Goal: Information Seeking & Learning: Learn about a topic

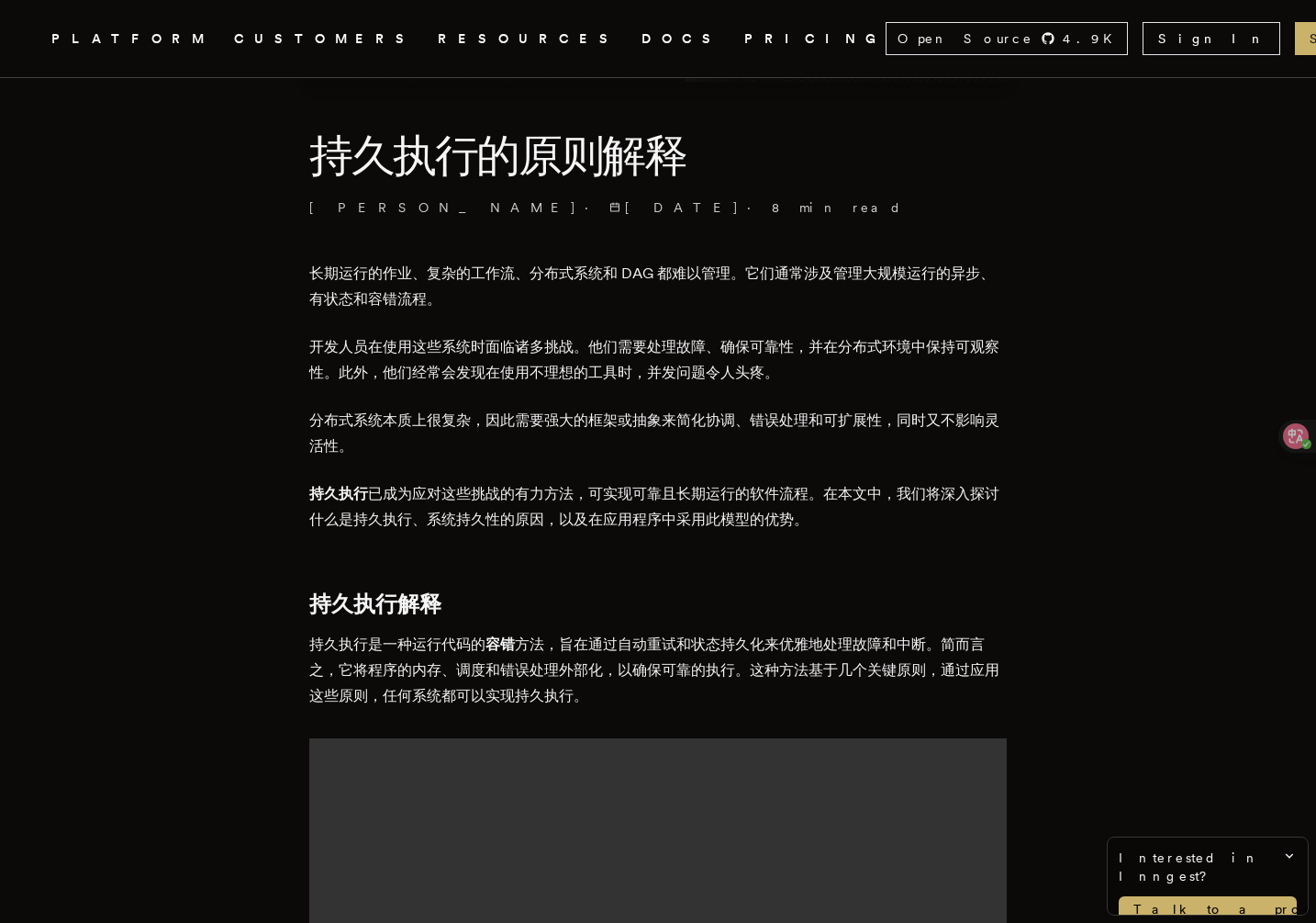
scroll to position [498, 0]
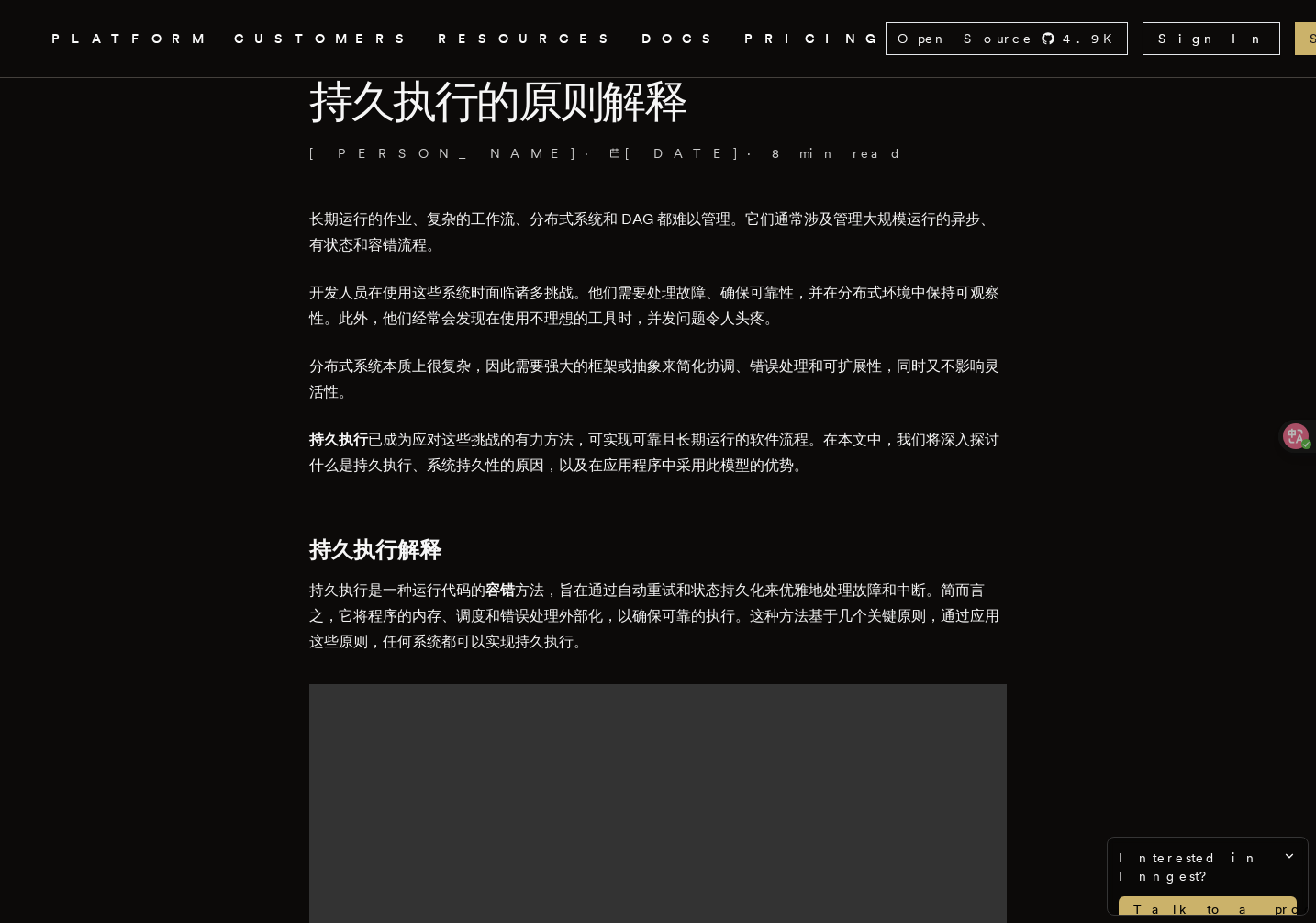
click at [399, 225] on font "长期运行的作业、复杂的工作流、分布式系统和 DAG 都难以管理。它们通常涉及管理大规模运行的异步、有状态和容错流程。" at bounding box center [652, 231] width 686 height 43
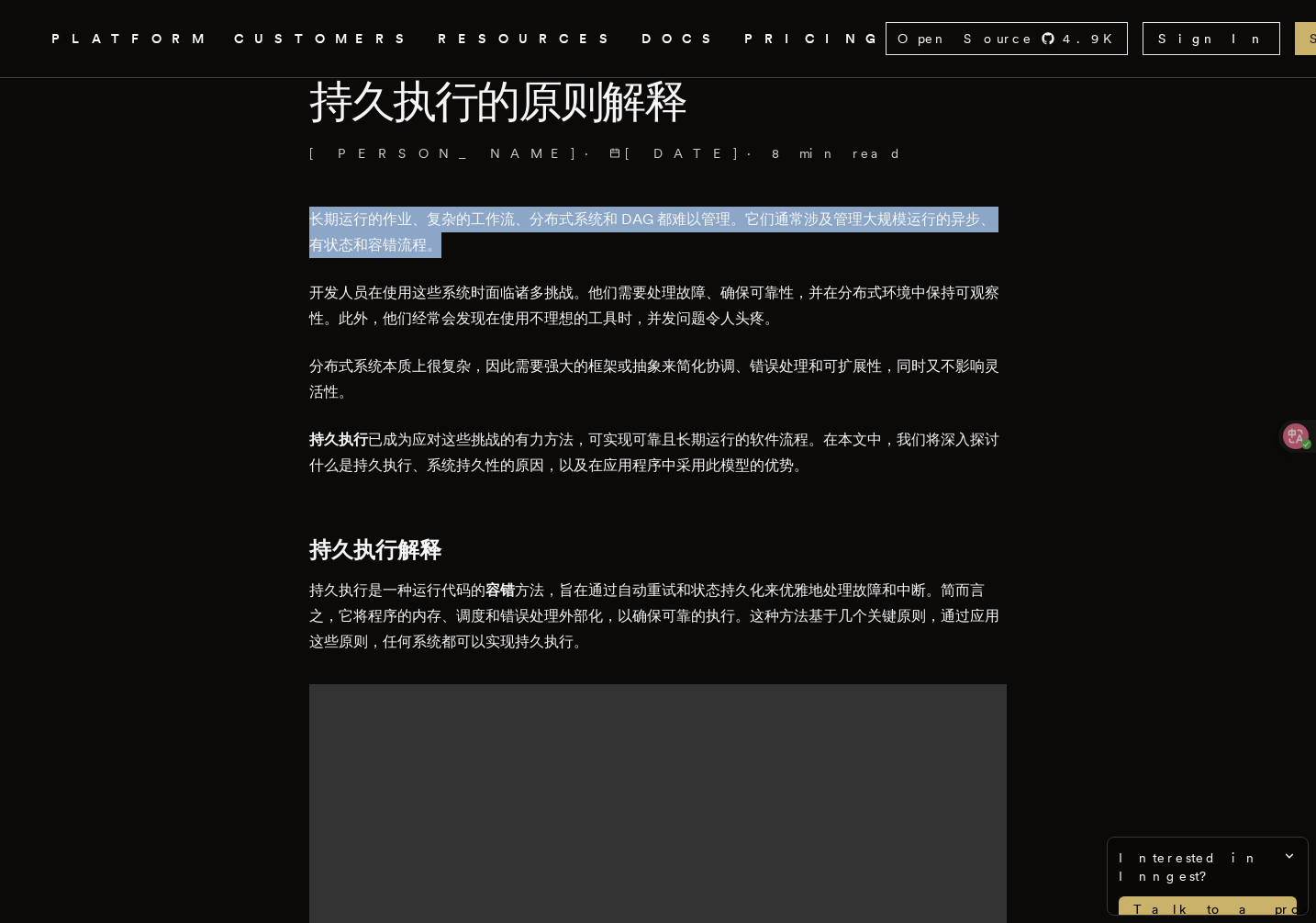
click at [399, 225] on font "长期运行的作业、复杂的工作流、分布式系统和 DAG 都难以管理。它们通常涉及管理大规模运行的异步、有状态和容错流程。" at bounding box center [652, 231] width 686 height 43
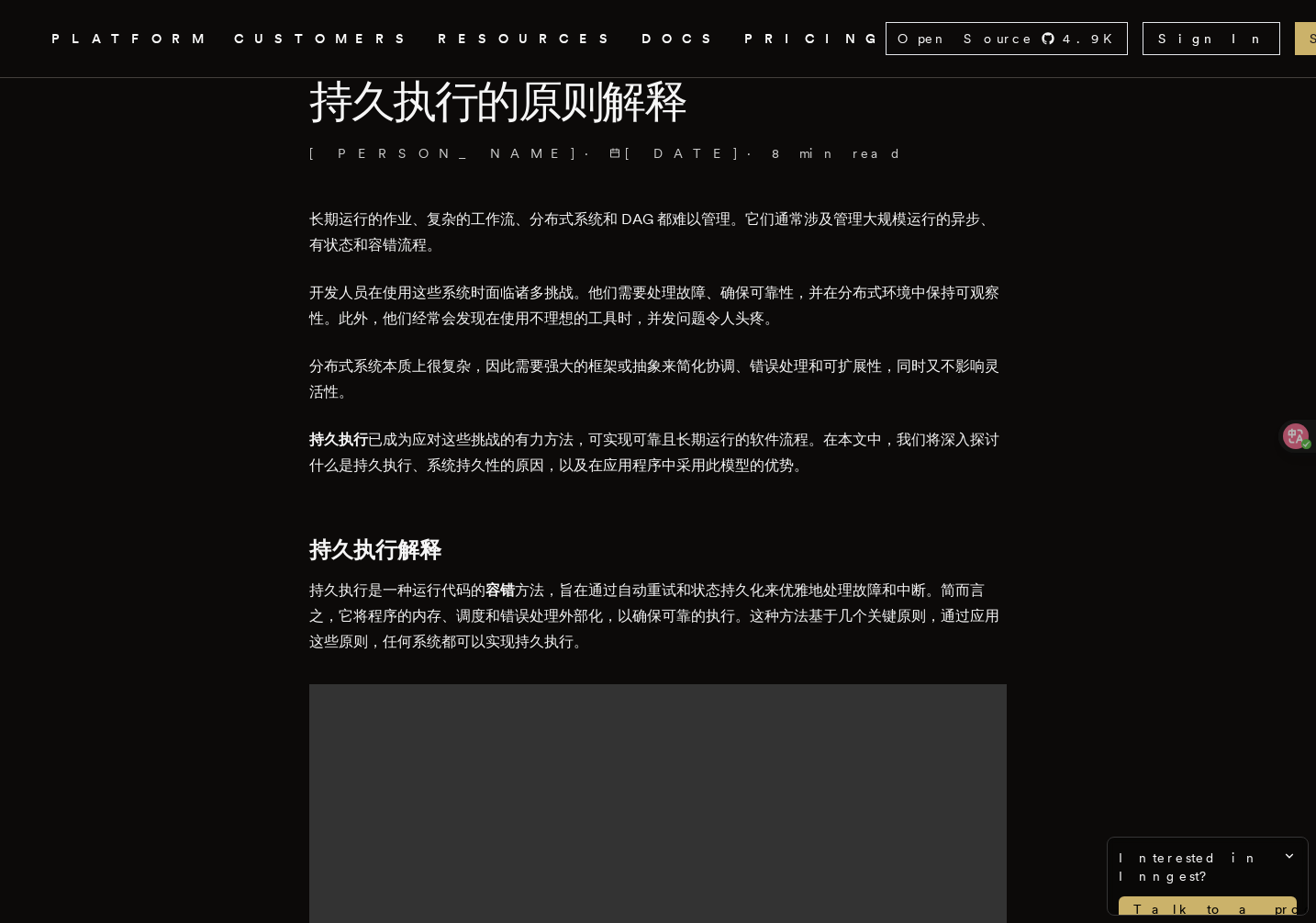
click at [373, 298] on font "开发人员在使用这些系统时面临诸多挑战。他们需要处理故障、确保可靠性，并在分布式环境中保持可观察性。此外，他们经常会发现在使用不理想的工具时，并发问题令人头疼。" at bounding box center [655, 305] width 691 height 43
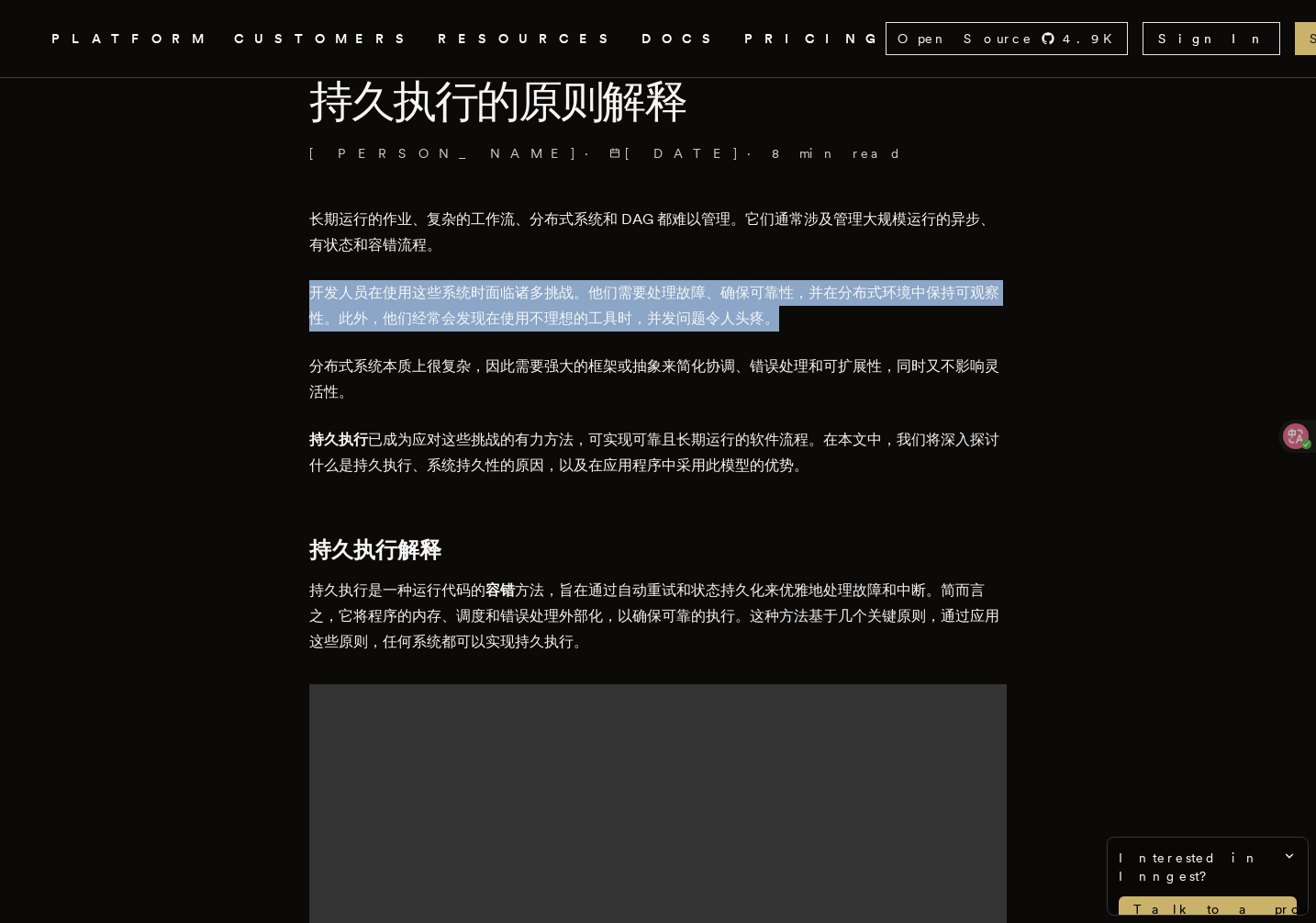
click at [373, 298] on font "开发人员在使用这些系统时面临诸多挑战。他们需要处理故障、确保可靠性，并在分布式环境中保持可观察性。此外，他们经常会发现在使用不理想的工具时，并发问题令人头疼。" at bounding box center [655, 305] width 691 height 43
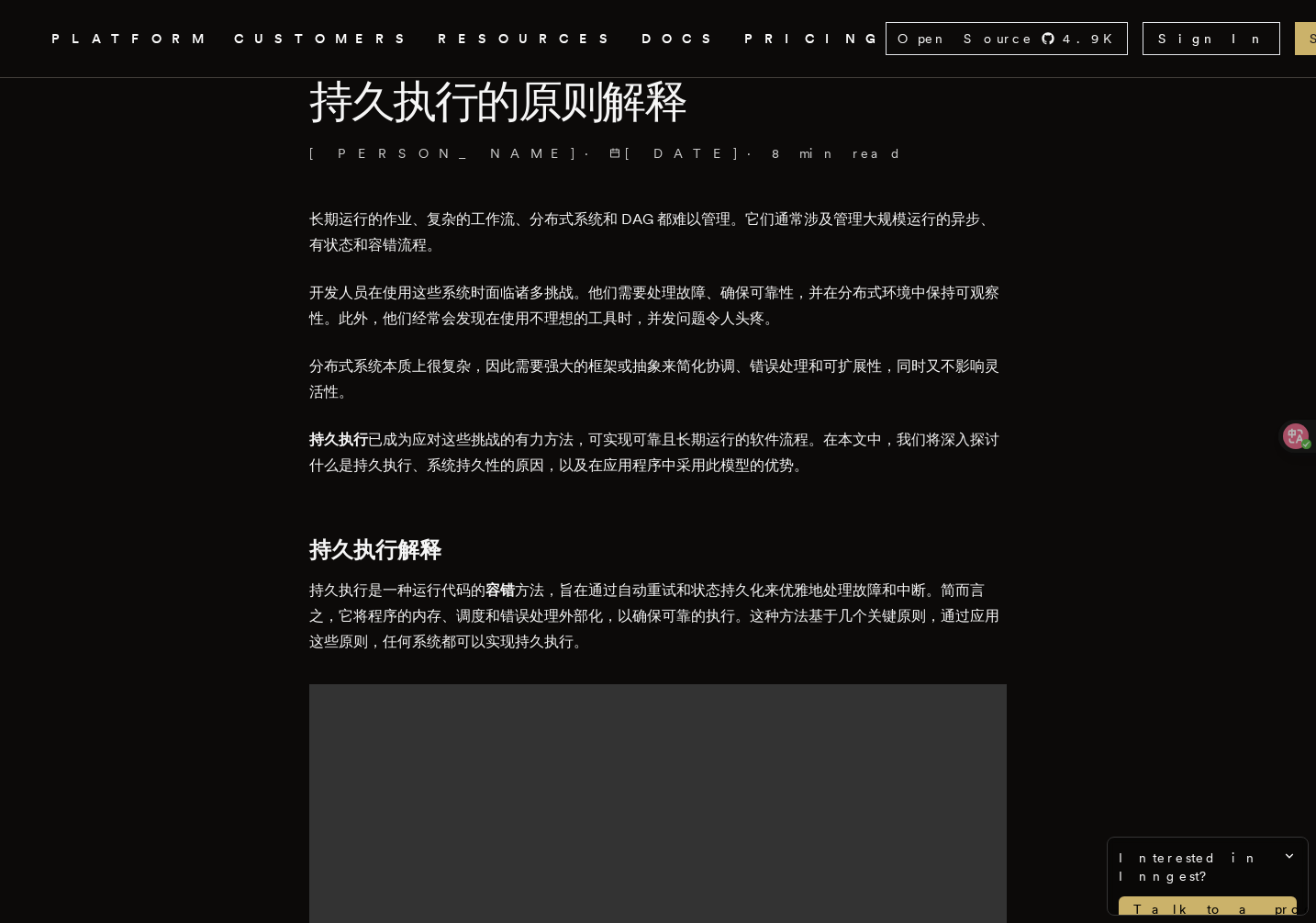
click at [362, 356] on p "分布式系统本质上很复杂，因此需要强大的框架或抽象来简化协调、错误处理和可扩展性，同时又不影响灵活性。" at bounding box center [658, 380] width 698 height 52
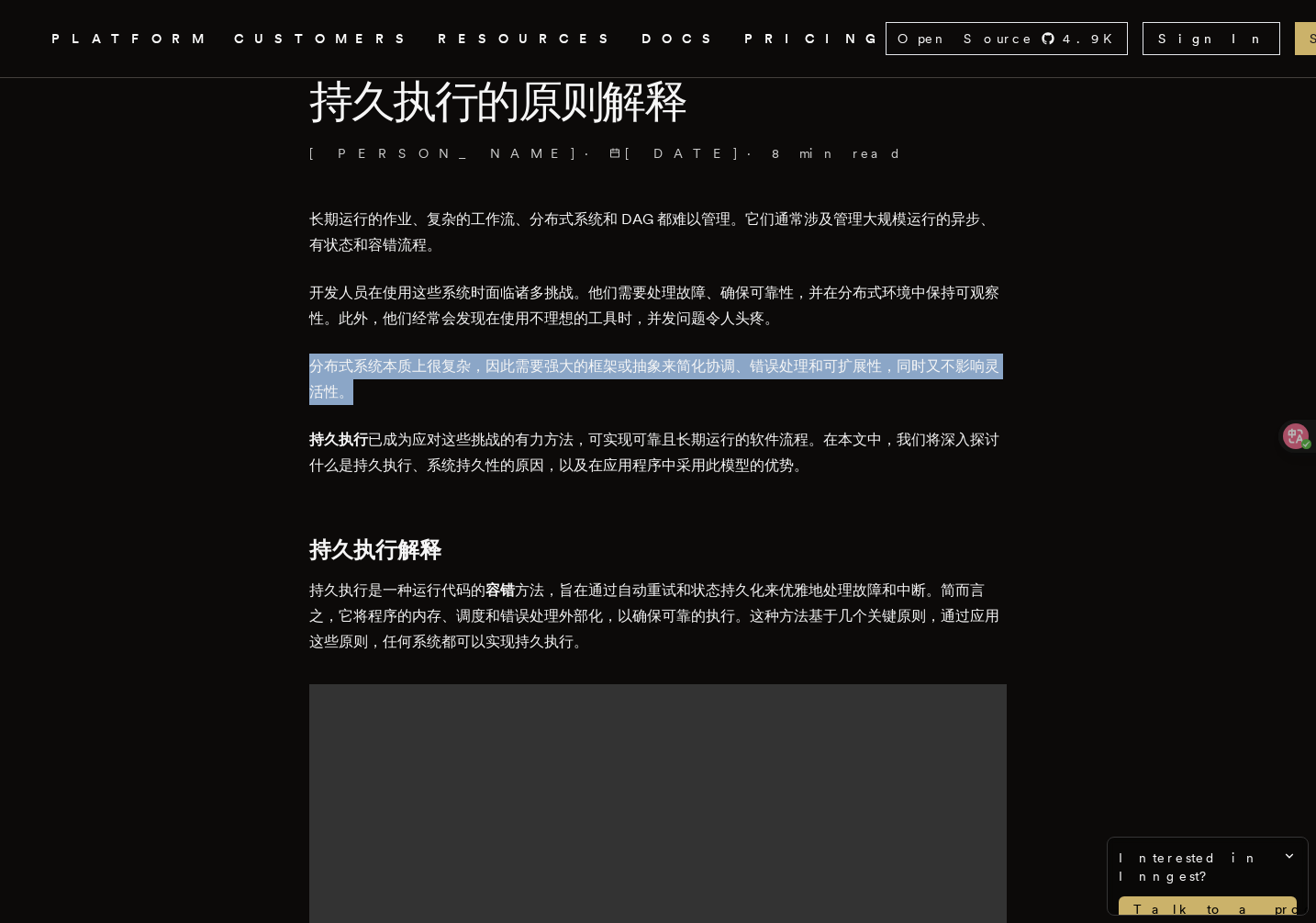
click at [362, 356] on p "分布式系统本质上很复杂，因此需要强大的框架或抽象来简化协调、错误处理和可扩展性，同时又不影响灵活性。" at bounding box center [658, 380] width 698 height 52
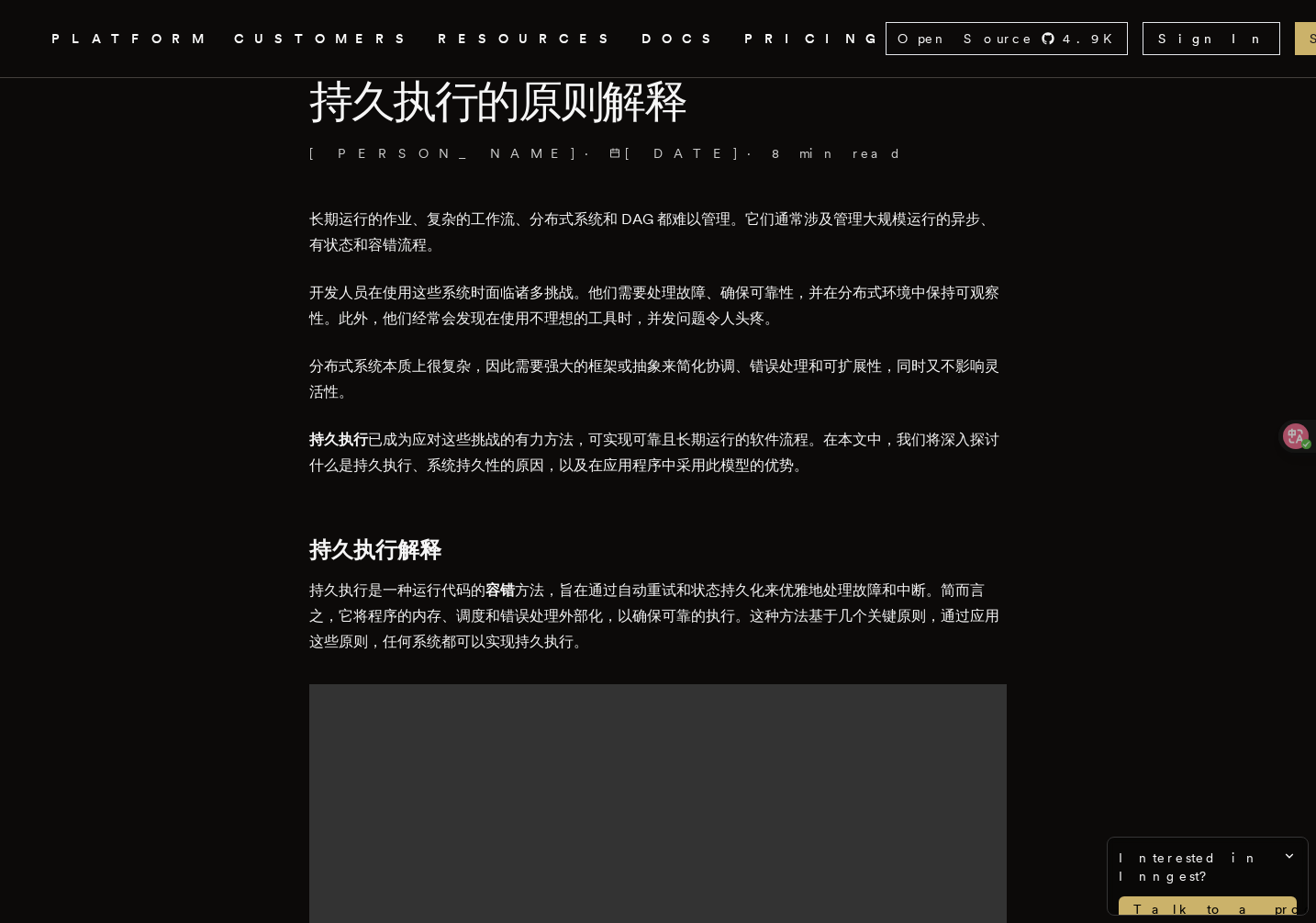
click at [355, 439] on strong "持久执行" at bounding box center [339, 438] width 59 height 18
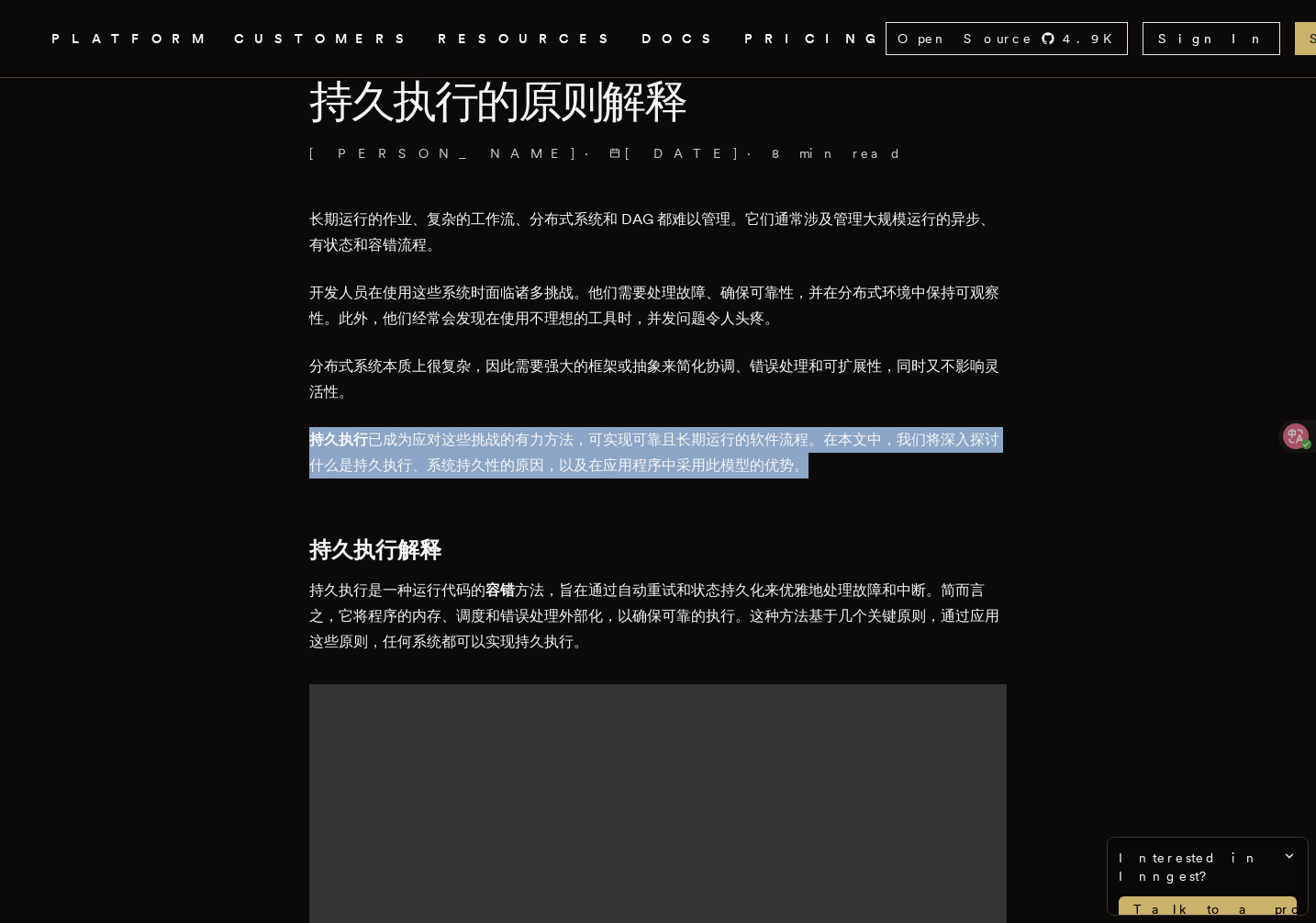
click at [355, 439] on strong "持久执行" at bounding box center [339, 438] width 59 height 18
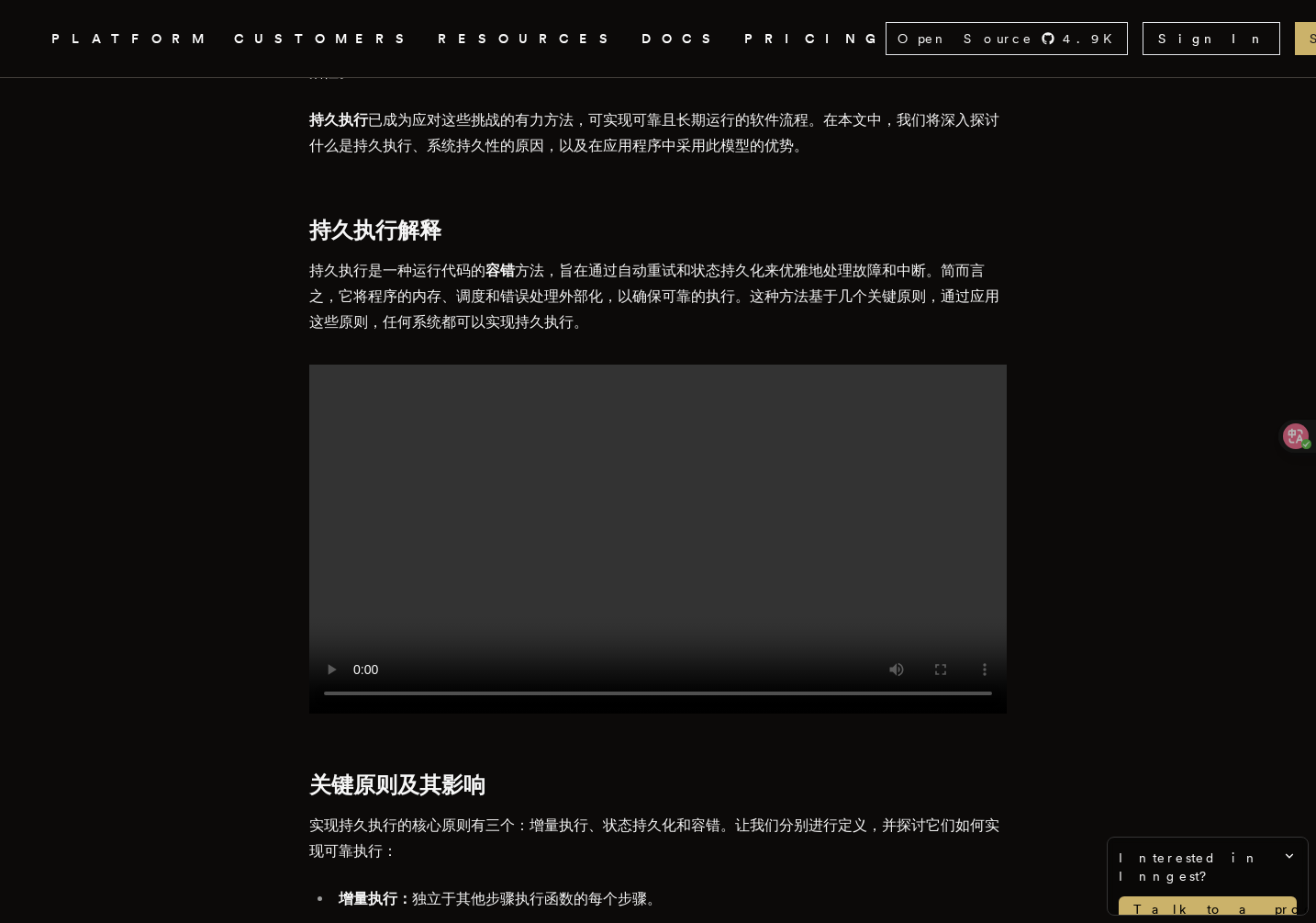
scroll to position [846, 0]
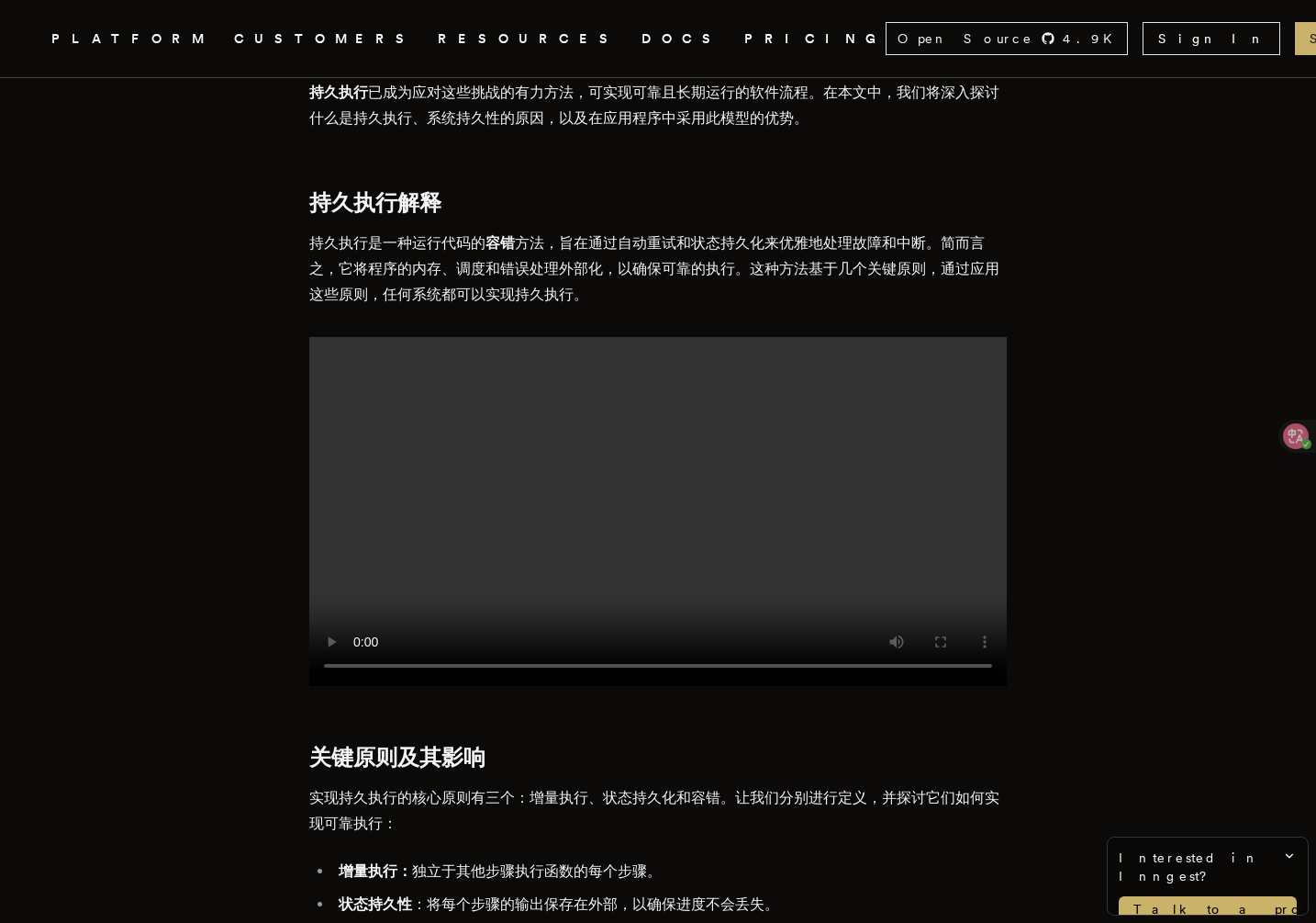
click at [436, 269] on font "持久执行是一种运行代码的 容错 方法，旨在通过自动重试和状态持久化来优雅地处理故障和中断。简而言之，它将程序的内存、调度和错误处理外部化，以确保可靠的执行。这…" at bounding box center [655, 268] width 691 height 69
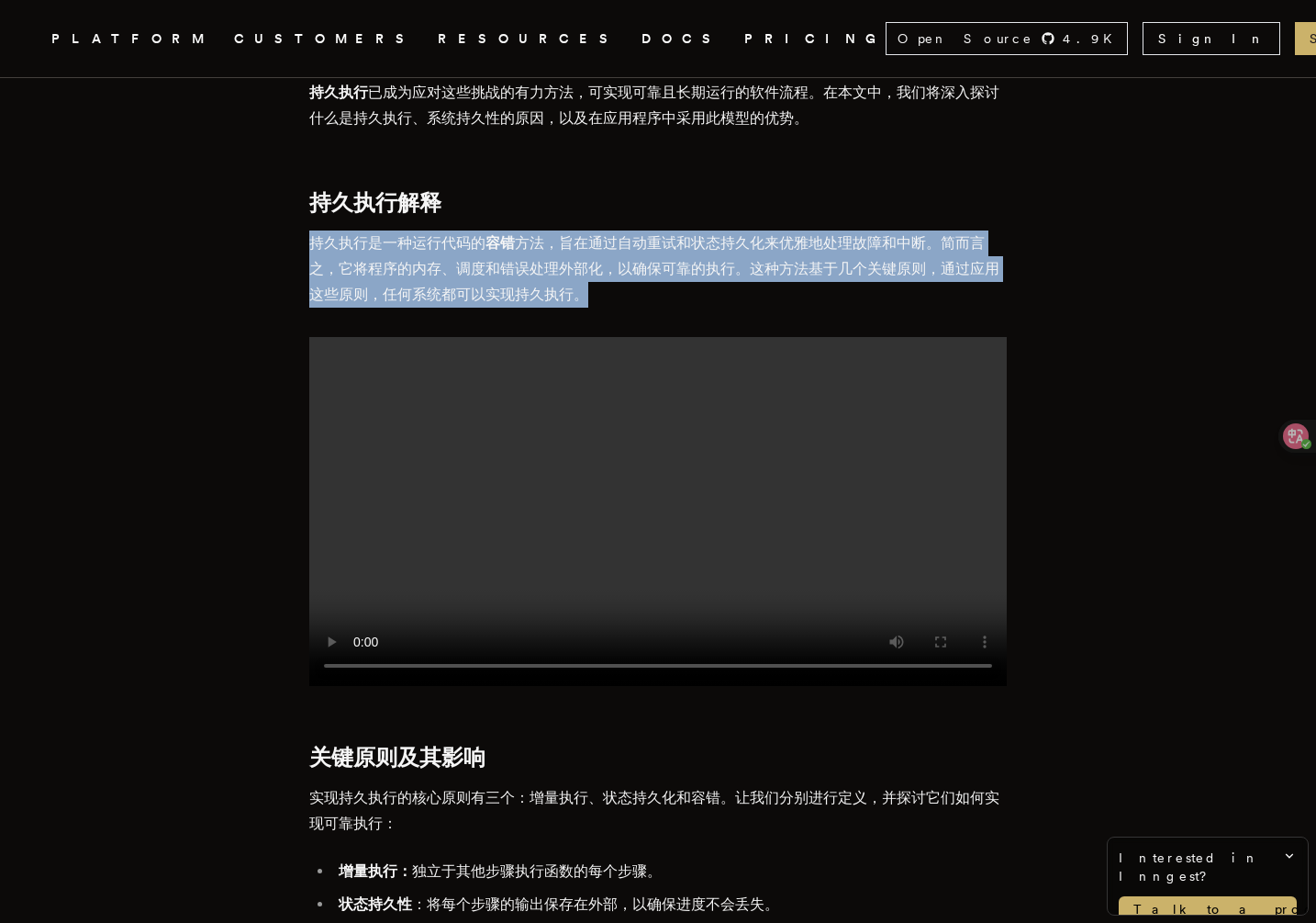
click at [436, 269] on font "持久执行是一种运行代码的 容错 方法，旨在通过自动重试和状态持久化来优雅地处理故障和中断。简而言之，它将程序的内存、调度和错误处理外部化，以确保可靠的执行。这…" at bounding box center [655, 268] width 691 height 69
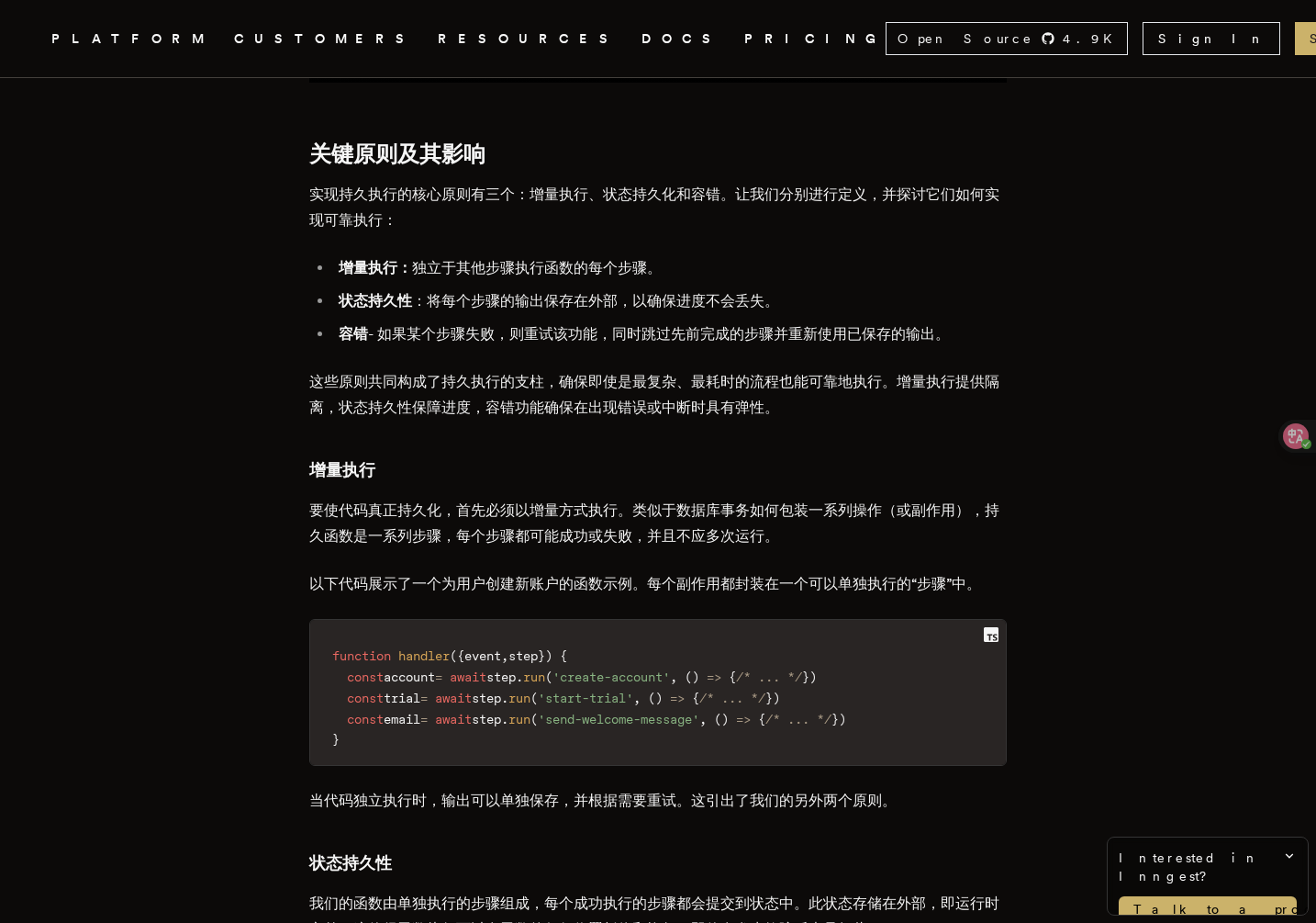
scroll to position [1451, 0]
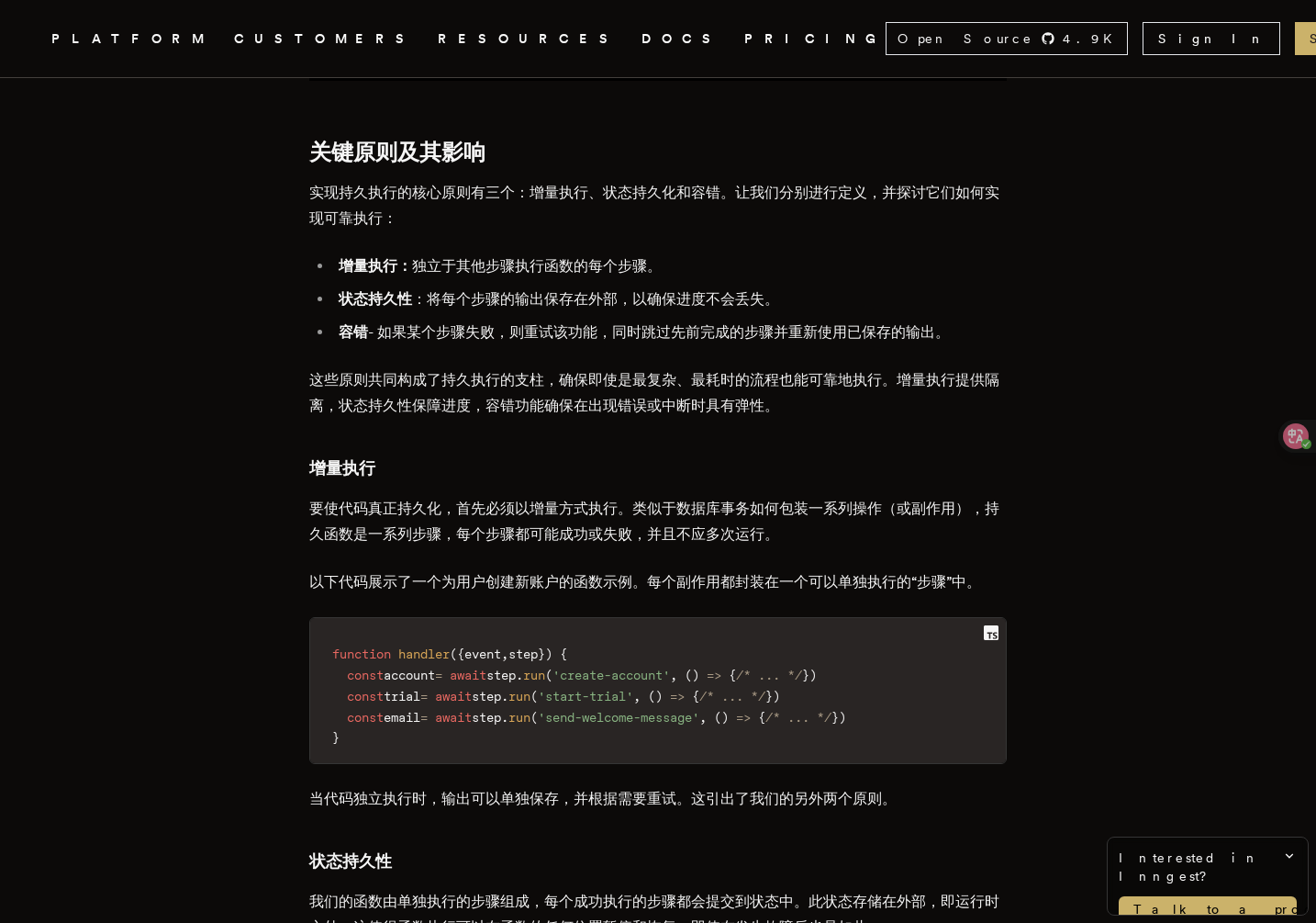
click at [476, 258] on font "增量执行： 独立于其他步骤执行函数的每个步骤。" at bounding box center [500, 265] width 323 height 18
click at [471, 290] on font "状态持久性 ：将每个步骤的输出保存在外部，以确保进度不会丢失。" at bounding box center [559, 298] width 440 height 18
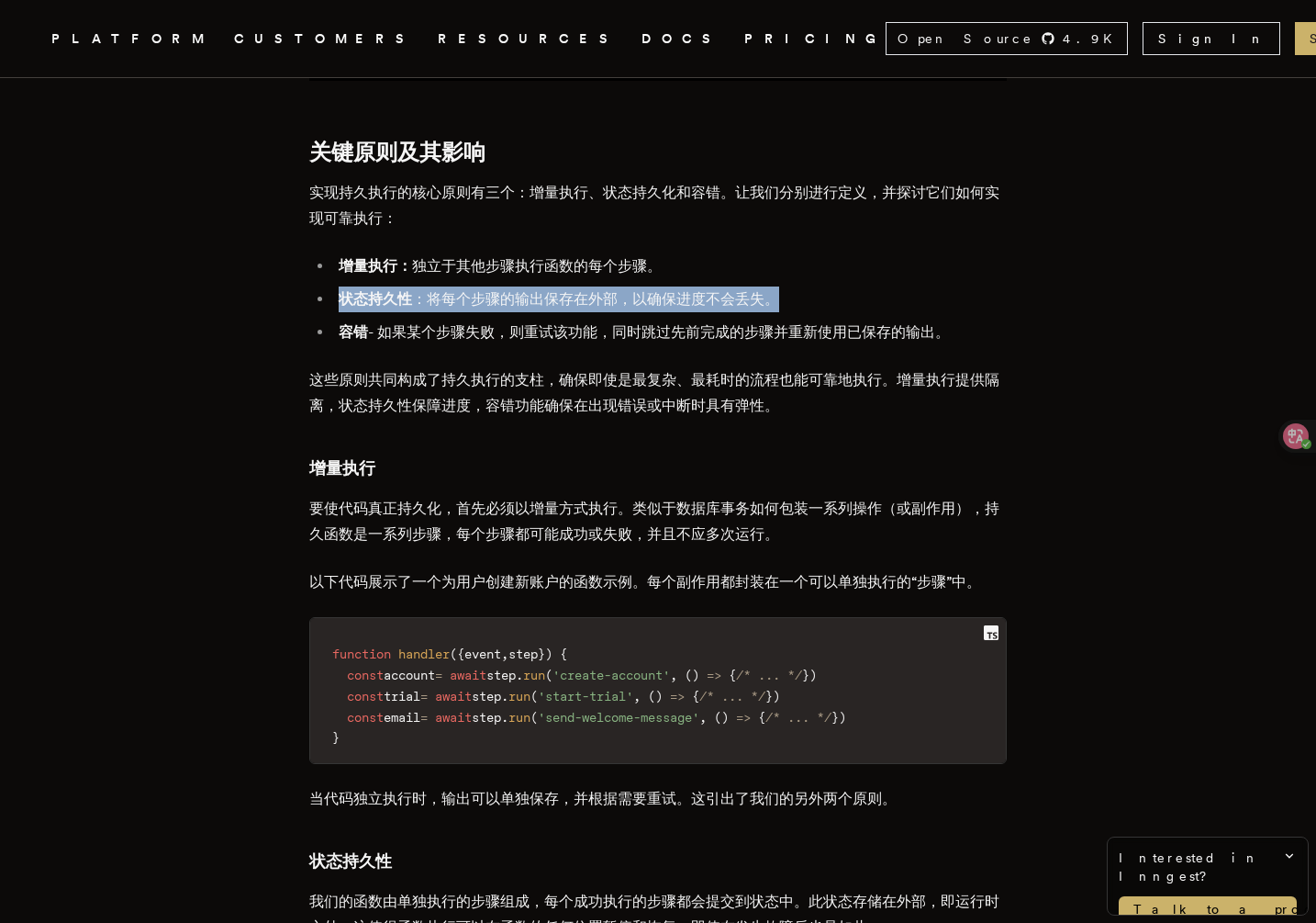
click at [471, 290] on font "状态持久性 ：将每个步骤的输出保存在外部，以确保进度不会丢失。" at bounding box center [559, 298] width 440 height 18
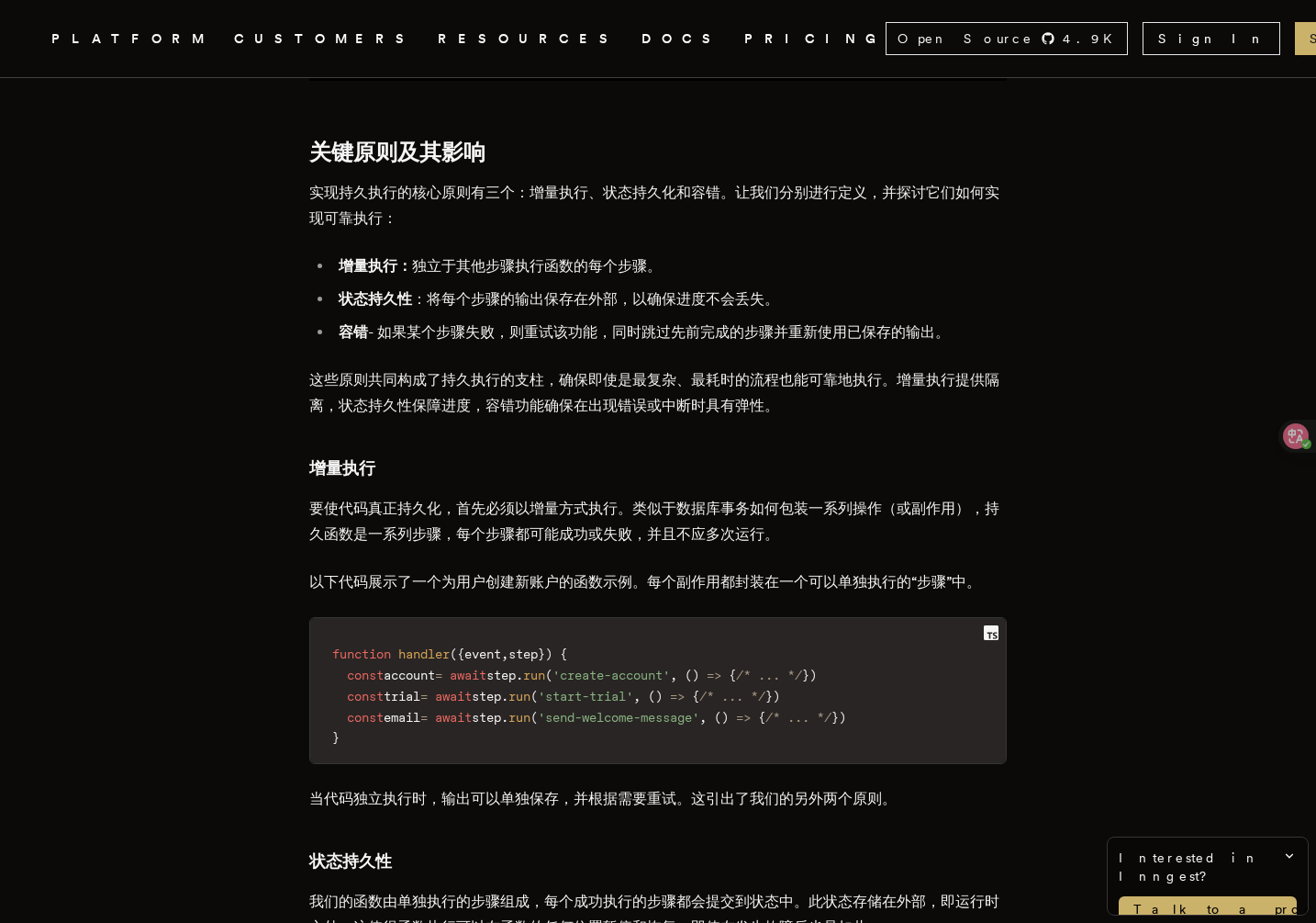
click at [462, 323] on font "容错 - 如果某个步骤失败，则重试该功能，同时跳过先前完成的步骤并重新使用已保存的输出。" at bounding box center [645, 332] width 611 height 18
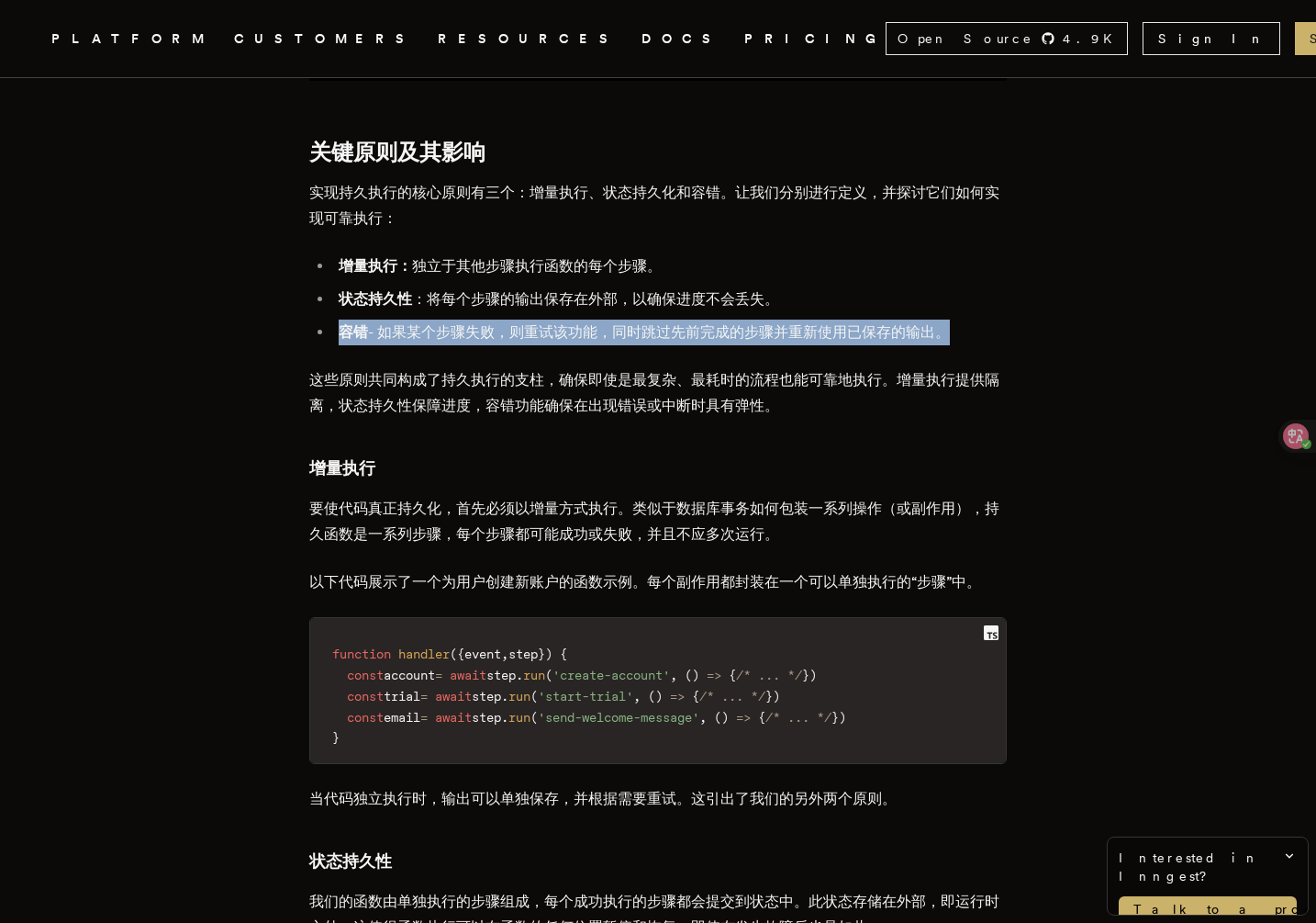
click at [462, 323] on font "容错 - 如果某个步骤失败，则重试该功能，同时跳过先前完成的步骤并重新使用已保存的输出。" at bounding box center [645, 332] width 611 height 18
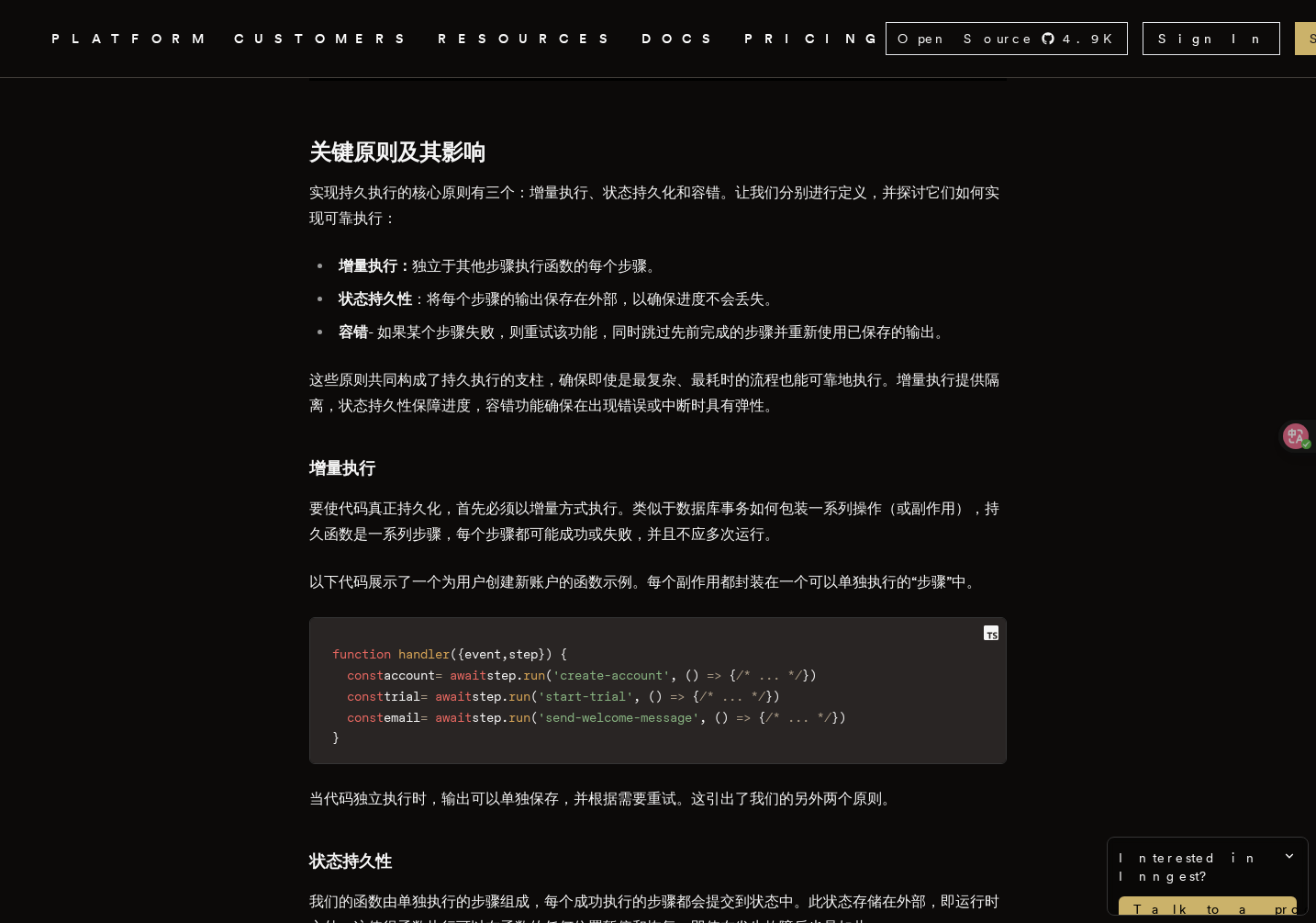
click at [456, 371] on font "这些原则共同构成了持久执行的支柱，确保即使是最复杂、最耗时的流程也能可靠地执行。增量执行提供隔离，状态持久性保障进度，容错功能确保在出现错误或中断时具有弹性。" at bounding box center [655, 392] width 691 height 43
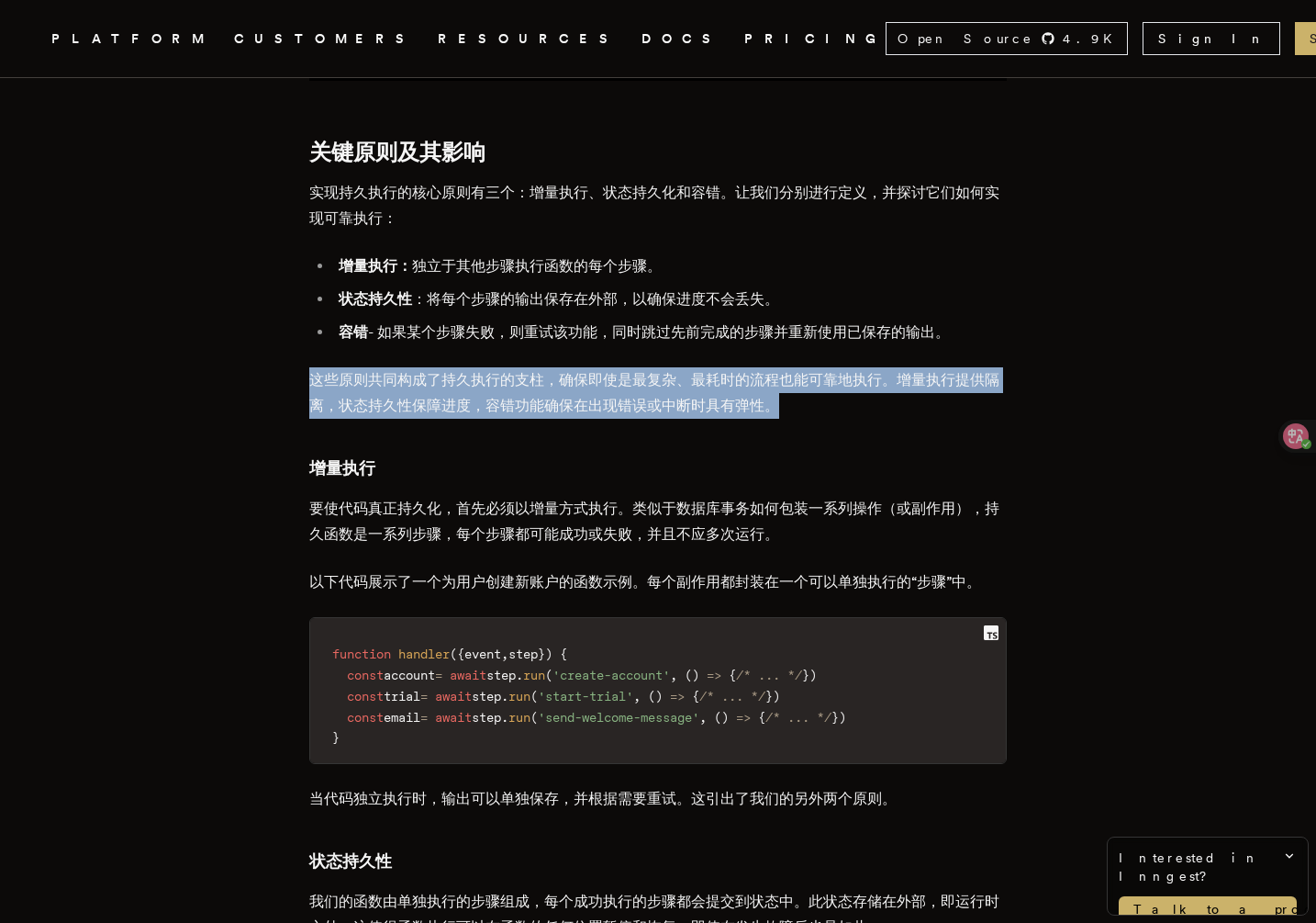
drag, startPoint x: 315, startPoint y: 370, endPoint x: 317, endPoint y: 419, distance: 49.0
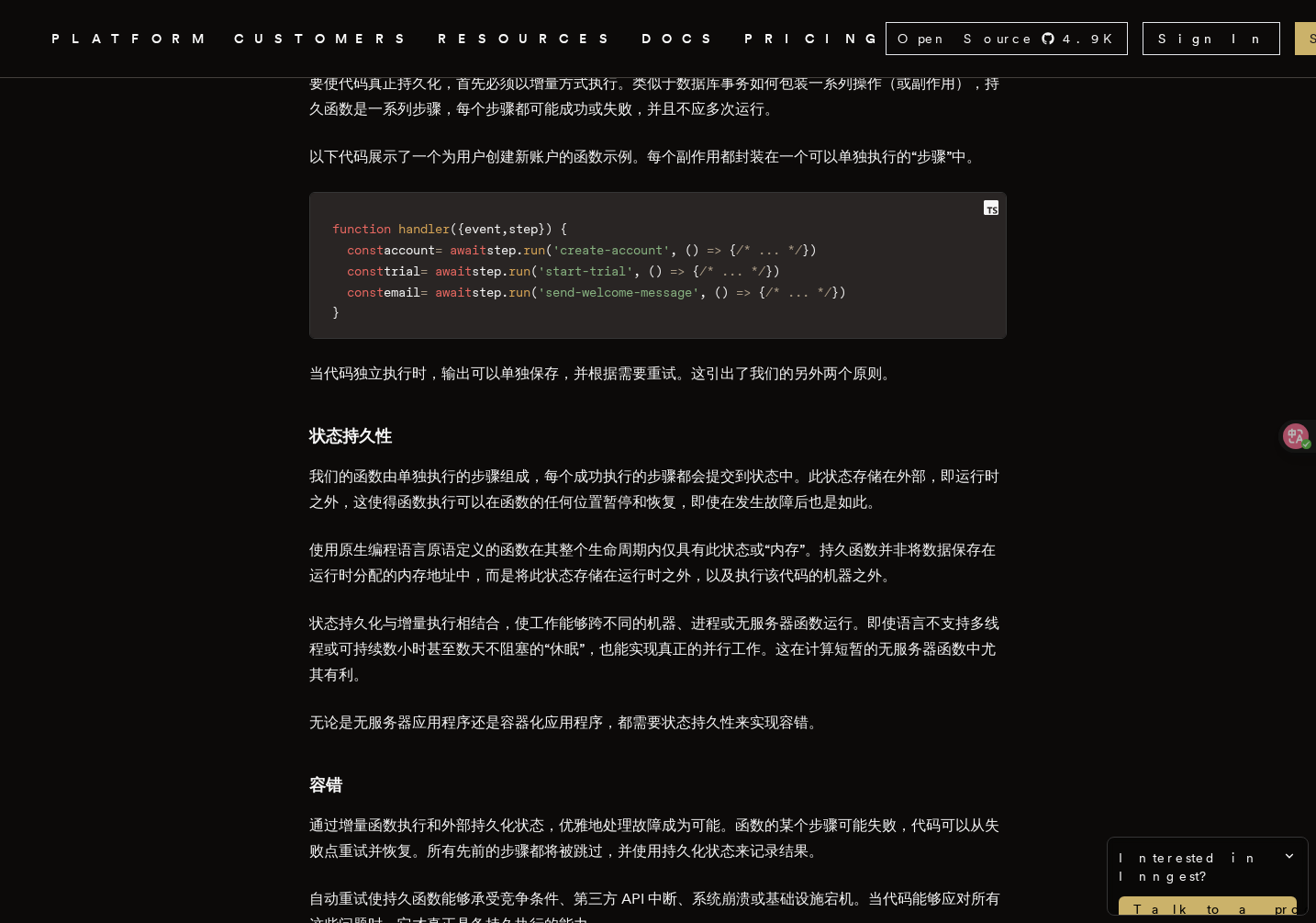
scroll to position [1878, 0]
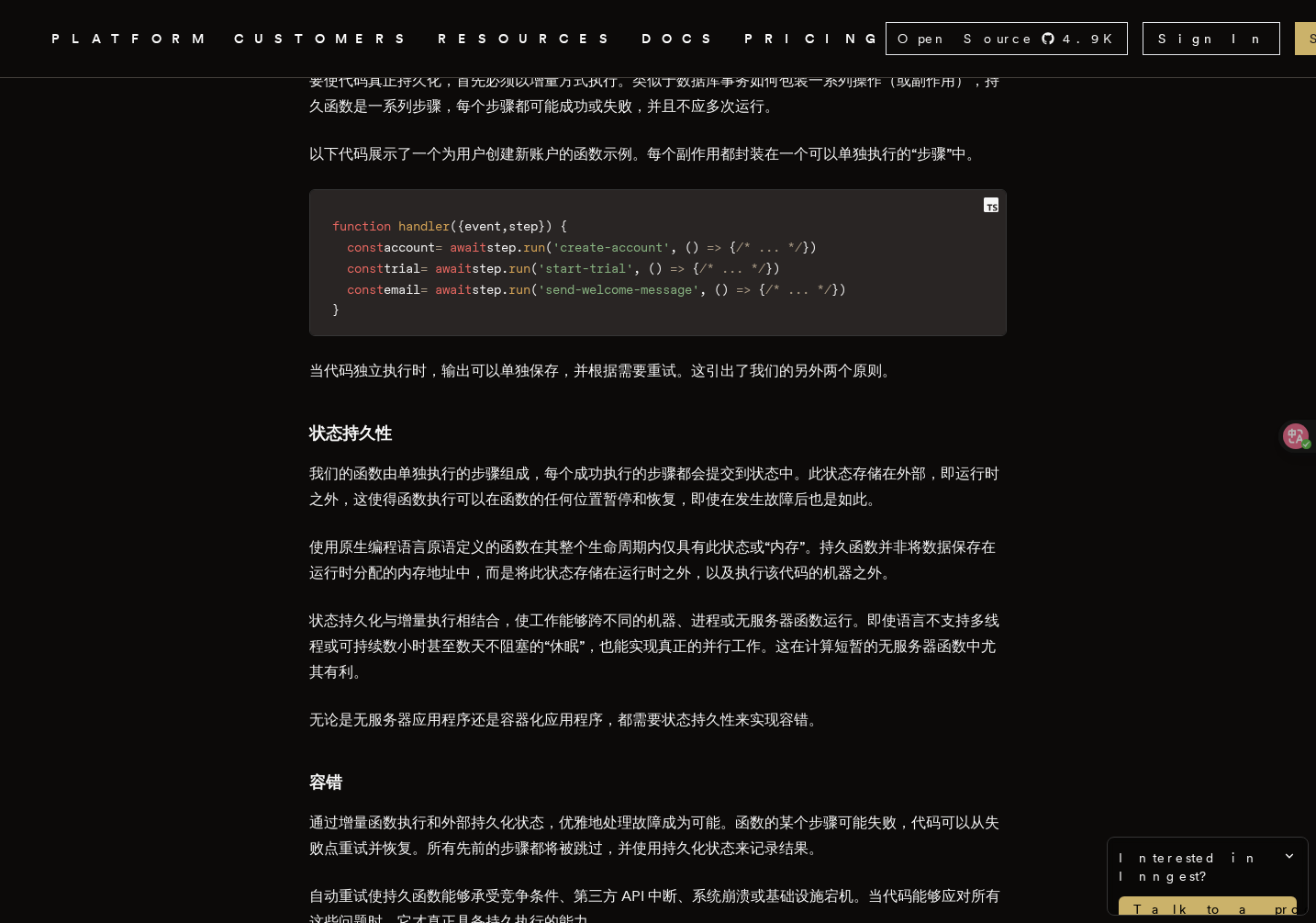
click at [554, 471] on font "我们的函数由单独执行的步骤组成，每个成功执行的步骤都会提交到状态中。此状态存储在外部，即运行时之外，这使得函数执行可以在函数的任何位置暂停和恢复，即使在发生故…" at bounding box center [655, 485] width 691 height 43
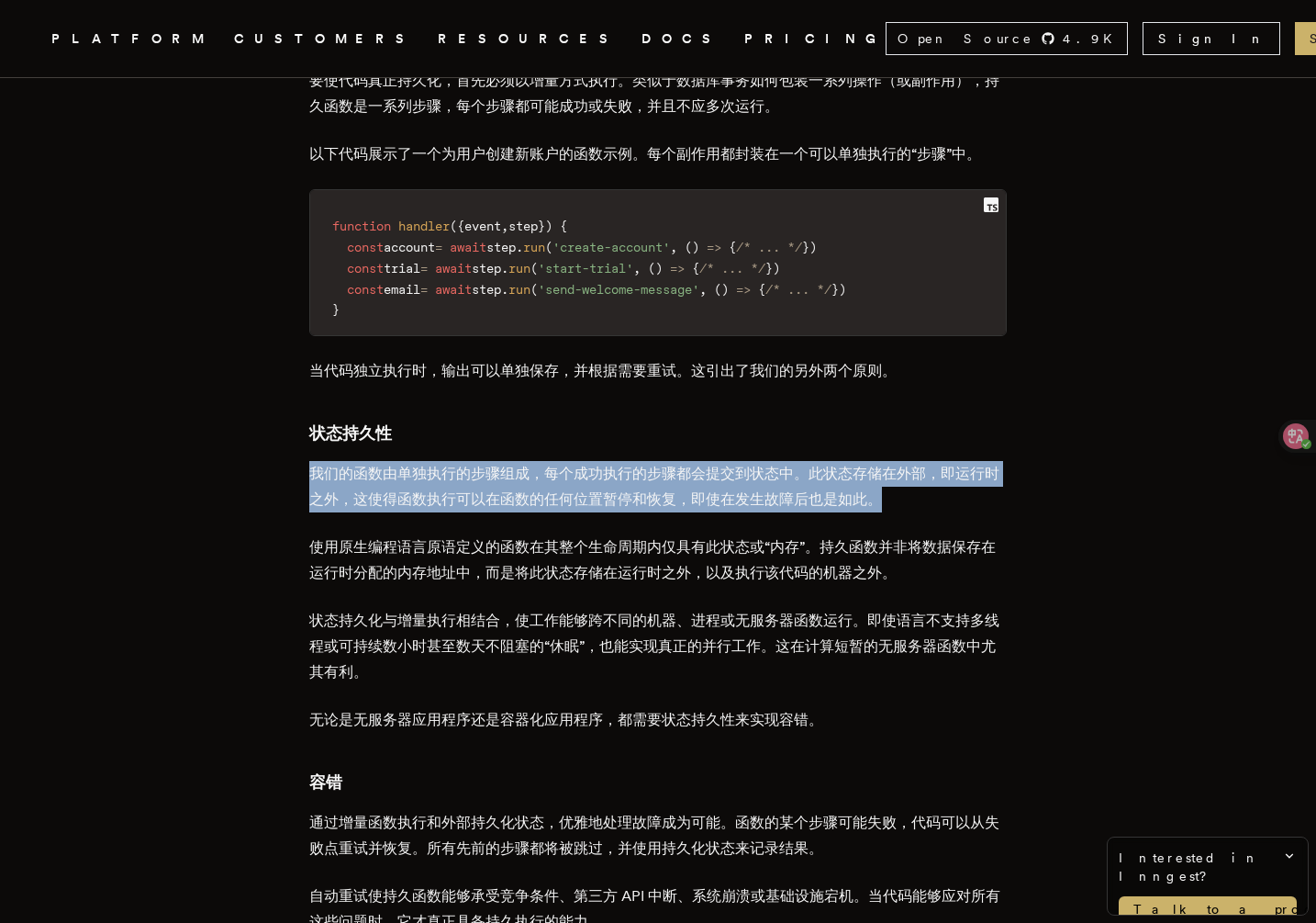
click at [554, 471] on font "我们的函数由单独执行的步骤组成，每个成功执行的步骤都会提交到状态中。此状态存储在外部，即运行时之外，这使得函数执行可以在函数的任何位置暂停和恢复，即使在发生故…" at bounding box center [655, 485] width 691 height 43
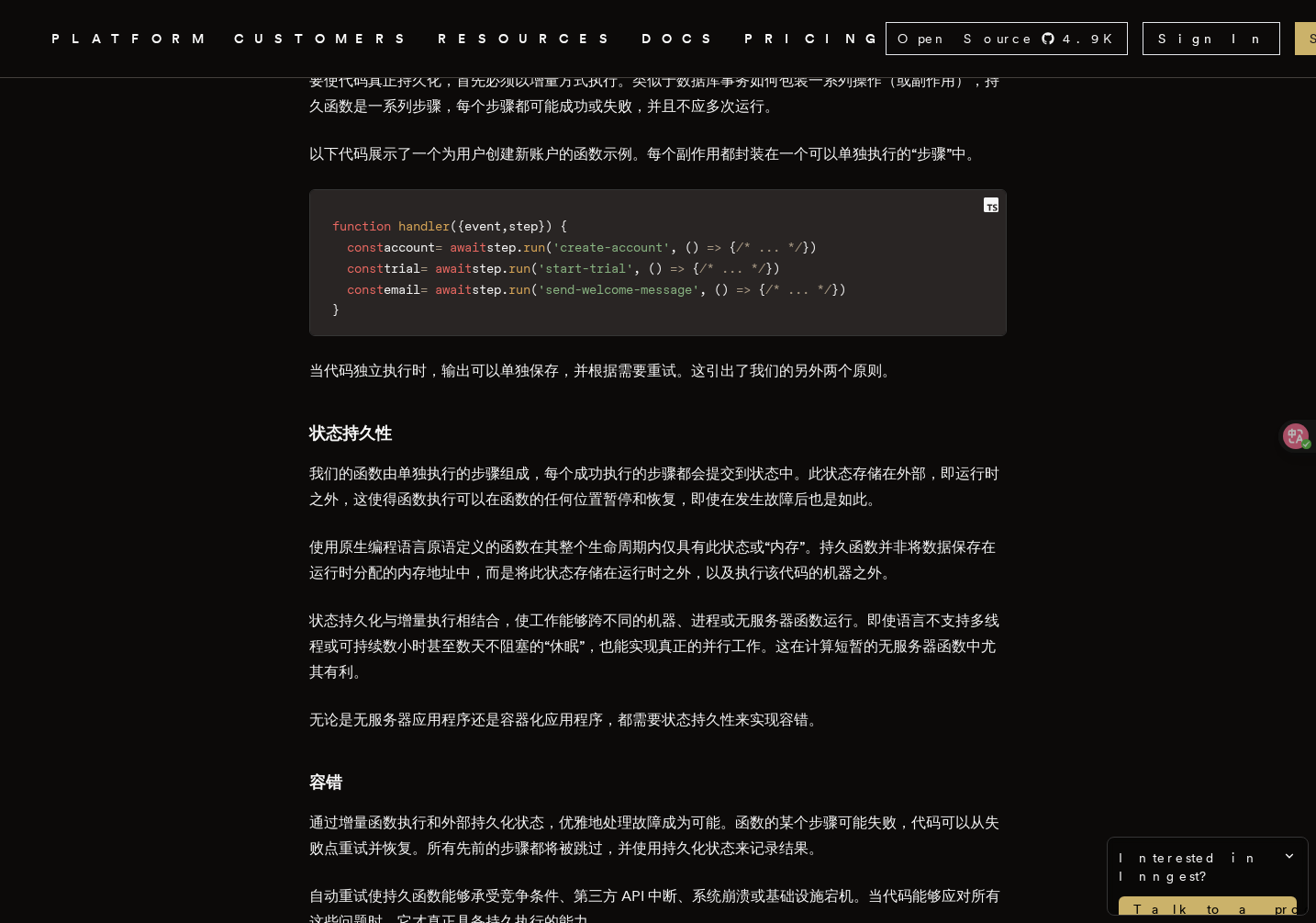
click at [524, 539] on font "使用原生编程语言原语定义的函数在其整个生命周期内仅具有此状态或“内存”。持久函数并非将数据保存在运行时分配的内存地址中，而是将此状态存储在运行时之外，以及执行…" at bounding box center [653, 559] width 687 height 43
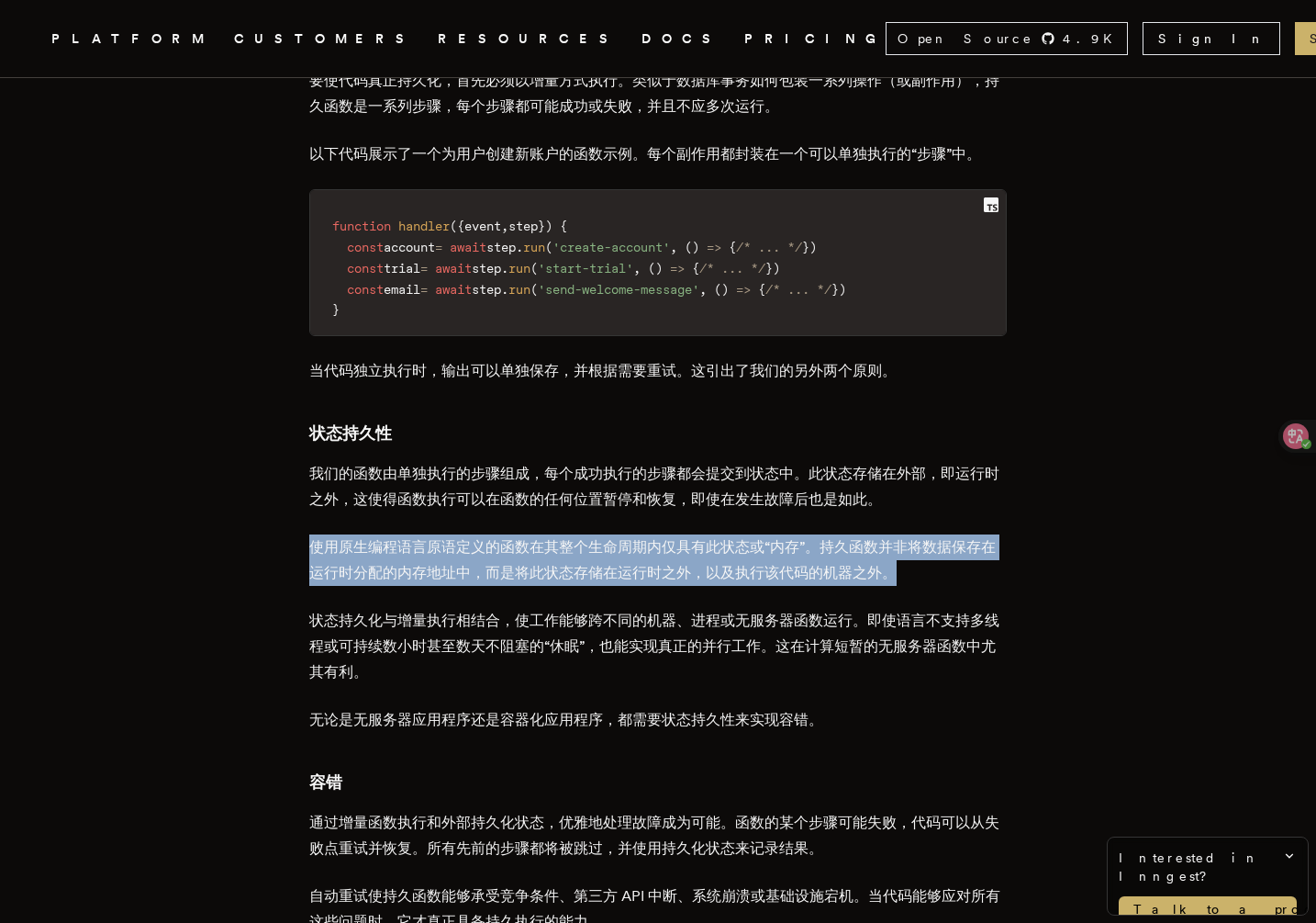
click at [524, 539] on font "使用原生编程语言原语定义的函数在其整个生命周期内仅具有此状态或“内存”。持久函数并非将数据保存在运行时分配的内存地址中，而是将此状态存储在运行时之外，以及执行…" at bounding box center [653, 559] width 687 height 43
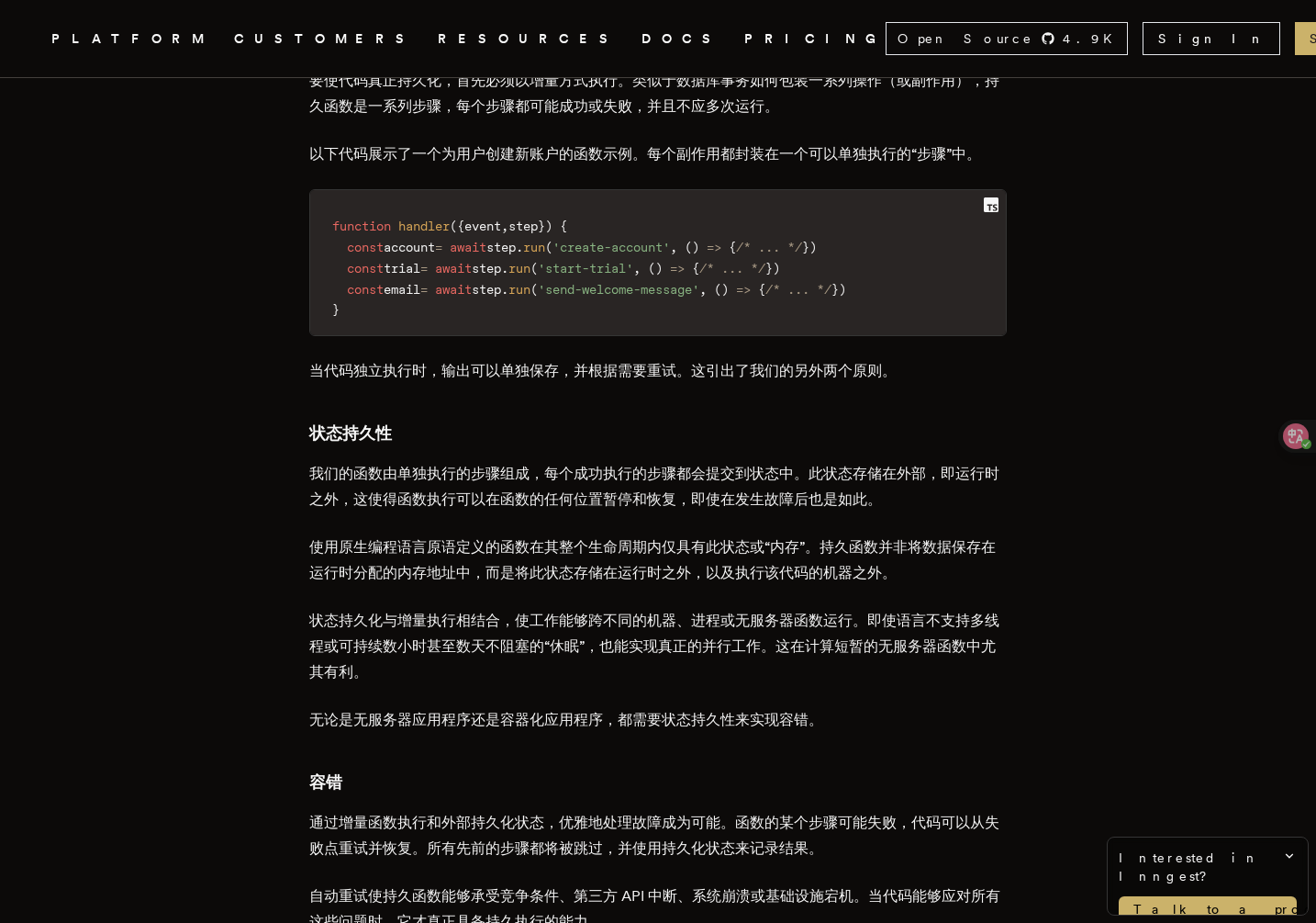
click at [503, 612] on font "状态持久化与增量执行相结合，使工作能够跨不同的机器、进程或无服务器函数运行。即使语言不支持多线程或可持续数小时甚至数天不阻塞的“休眠”，也能实现真正的并行工作…" at bounding box center [655, 646] width 691 height 69
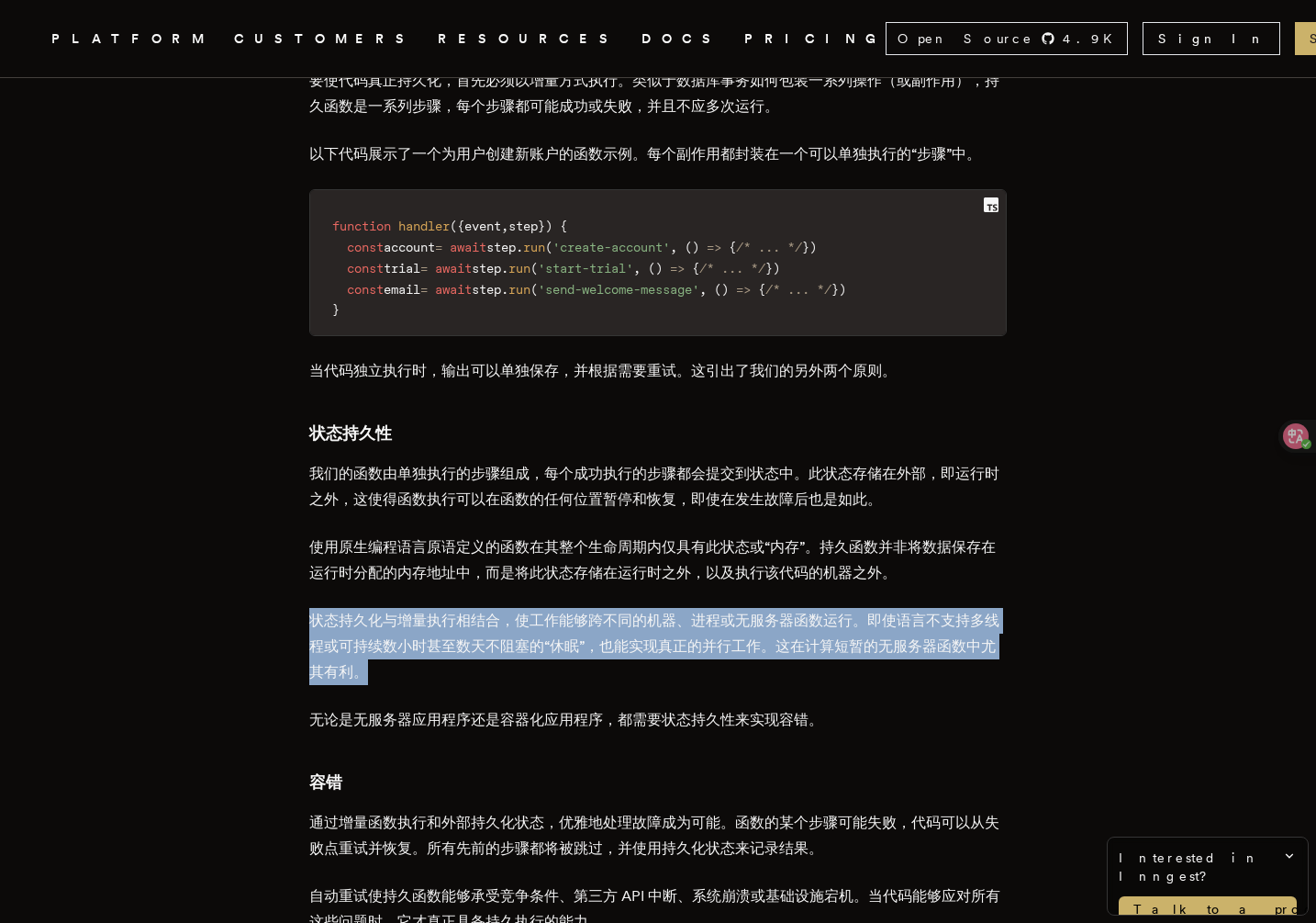
click at [503, 612] on font "状态持久化与增量执行相结合，使工作能够跨不同的机器、进程或无服务器函数运行。即使语言不支持多线程或可持续数小时甚至数天不阻塞的“休眠”，也能实现真正的并行工作…" at bounding box center [655, 646] width 691 height 69
